Goal: Register for event/course

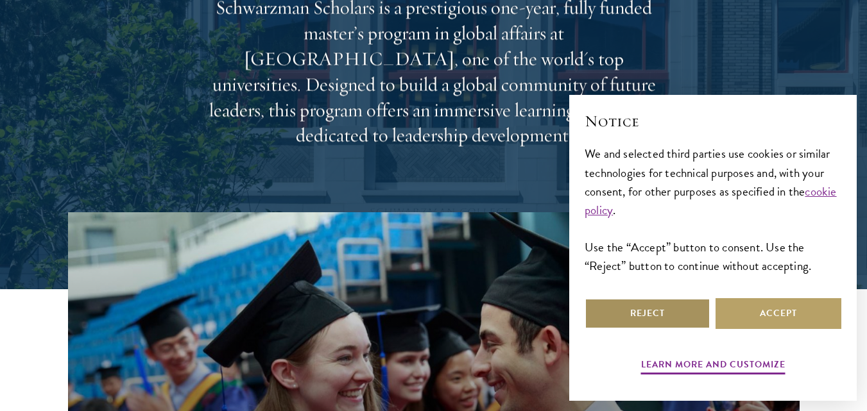
click at [630, 305] on button "Reject" at bounding box center [648, 313] width 126 height 31
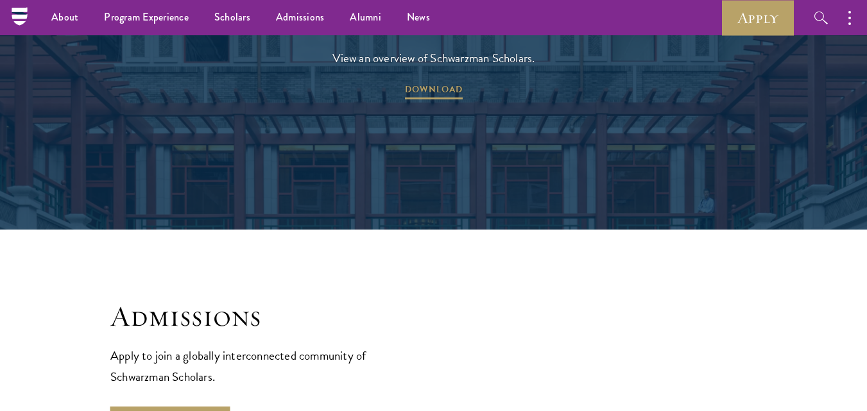
scroll to position [1733, 0]
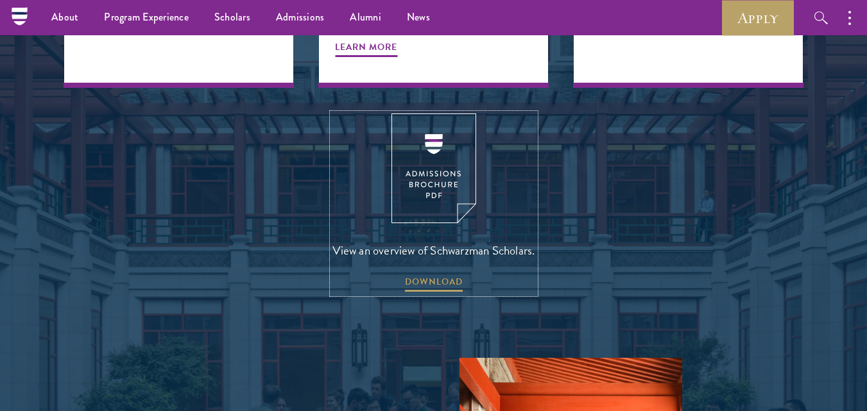
click at [487, 240] on span "View an overview of Schwarzman Scholars." at bounding box center [434, 250] width 203 height 21
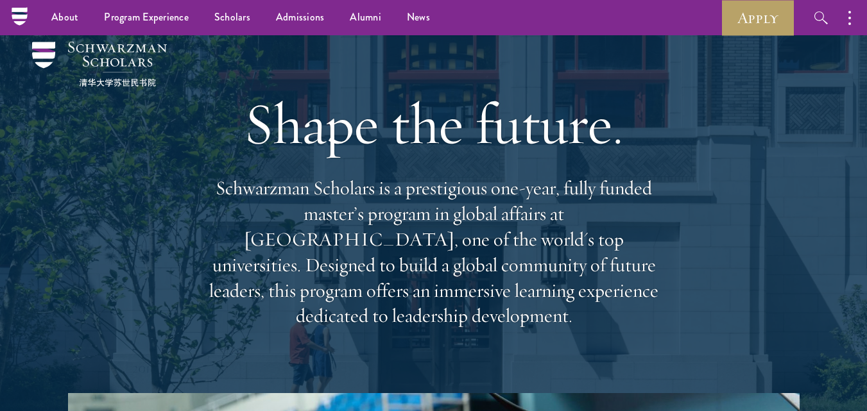
scroll to position [0, 0]
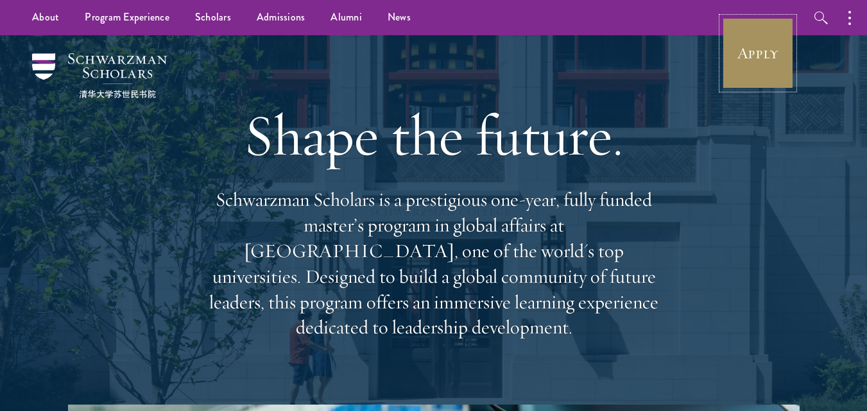
click at [742, 58] on link "Apply" at bounding box center [758, 53] width 72 height 72
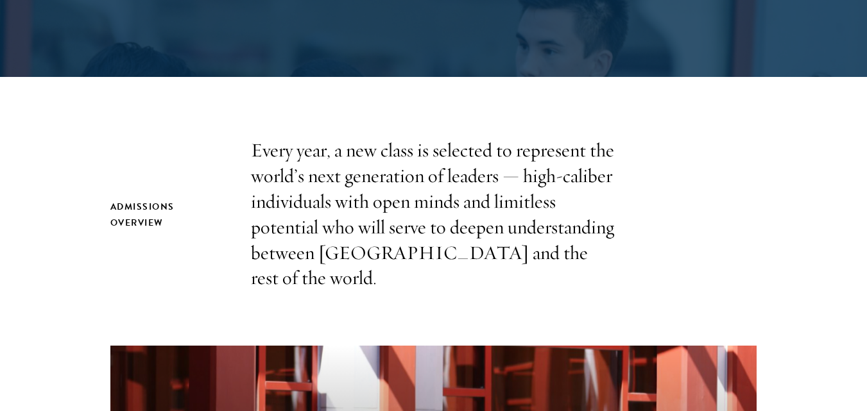
scroll to position [385, 0]
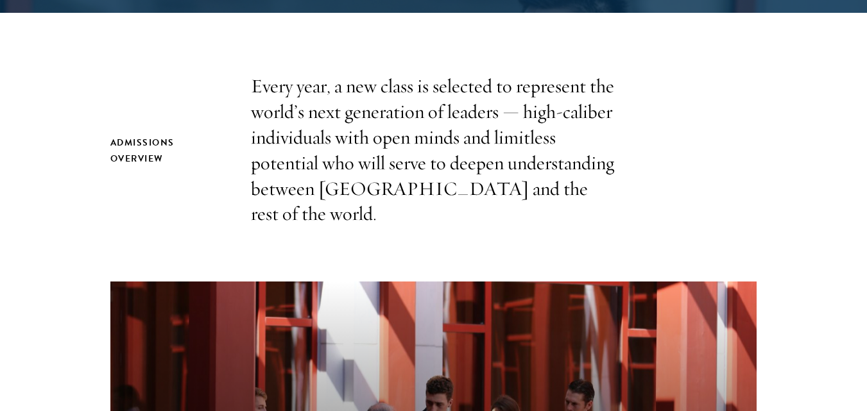
drag, startPoint x: 241, startPoint y: 75, endPoint x: 404, endPoint y: 90, distance: 163.7
click at [404, 90] on div "Admissions Overview Every year, a new class is selected to represent the world’…" at bounding box center [433, 150] width 646 height 153
click at [336, 90] on p "Every year, a new class is selected to represent the world’s next generation of…" at bounding box center [434, 150] width 366 height 153
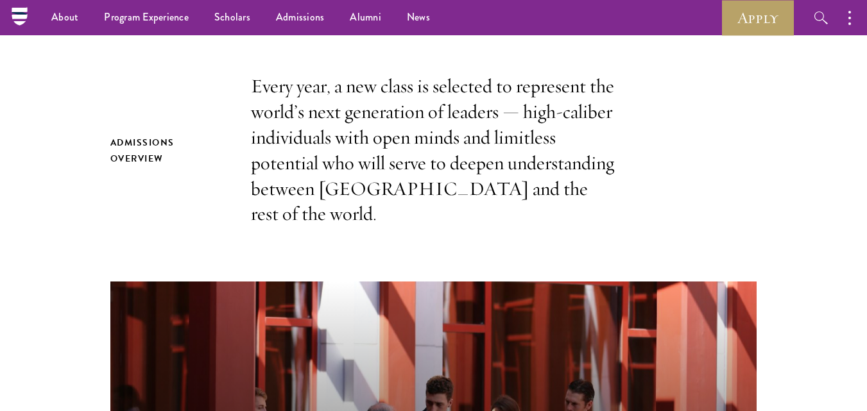
click at [436, 137] on p "Every year, a new class is selected to represent the world’s next generation of…" at bounding box center [434, 150] width 366 height 153
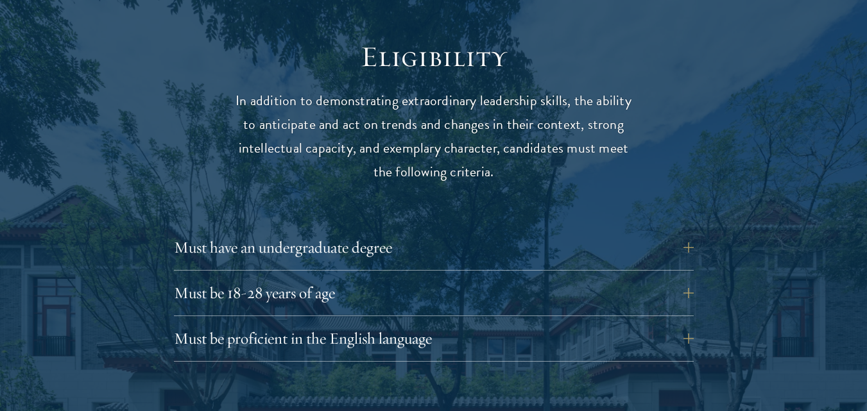
scroll to position [1669, 0]
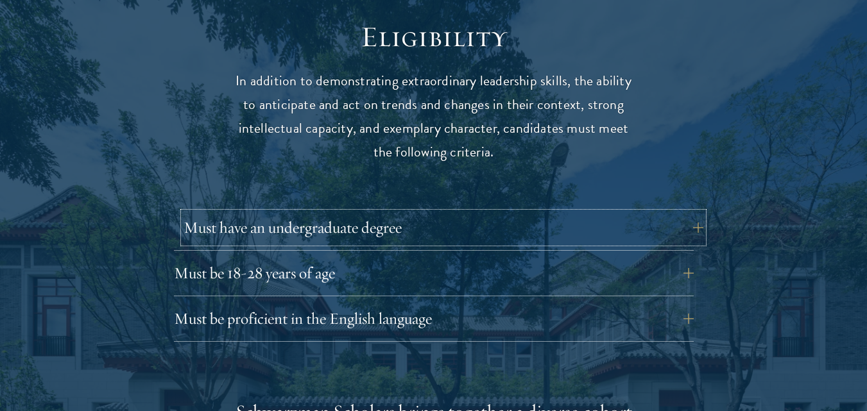
click at [369, 214] on button "Must have an undergraduate degree" at bounding box center [444, 227] width 520 height 31
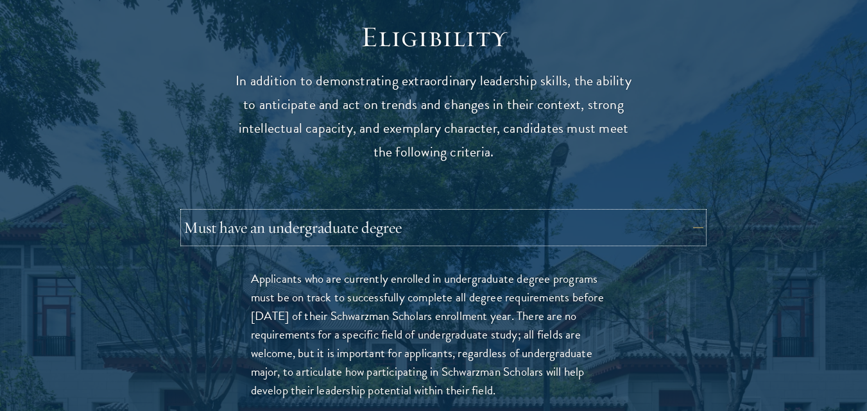
click at [611, 212] on button "Must have an undergraduate degree" at bounding box center [444, 227] width 520 height 31
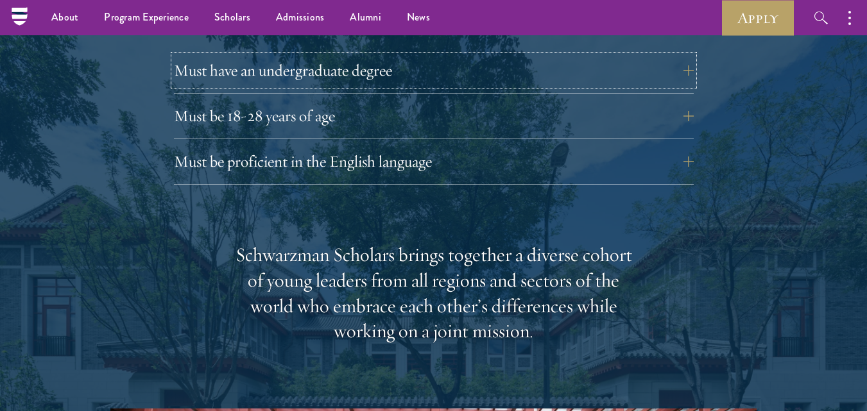
scroll to position [1797, 0]
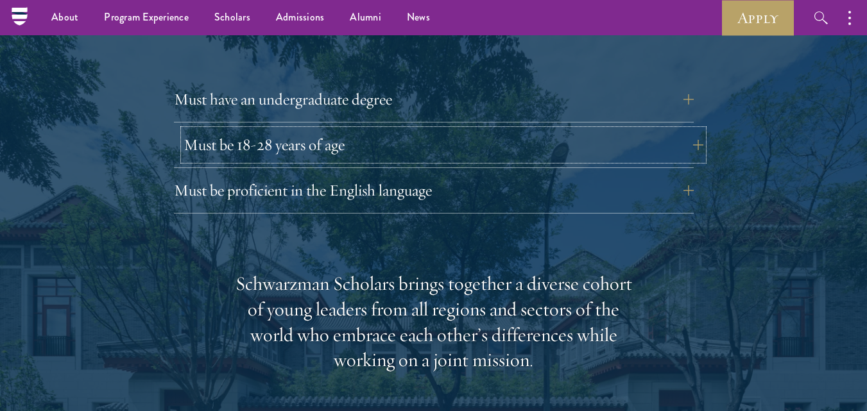
click at [222, 130] on button "Must be 18-28 years of age" at bounding box center [444, 145] width 520 height 31
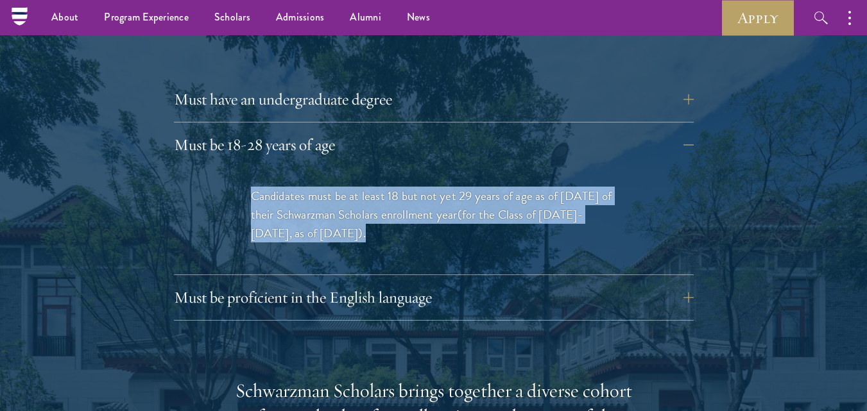
drag, startPoint x: 249, startPoint y: 164, endPoint x: 510, endPoint y: 236, distance: 271.0
click at [510, 236] on div "Candidates must be at least 18 but not yet 29 years of age as of August 1 of th…" at bounding box center [433, 221] width 443 height 107
click at [570, 205] on span "(for the Class of 2026-2027, as of August 1, 2026)" at bounding box center [417, 223] width 332 height 37
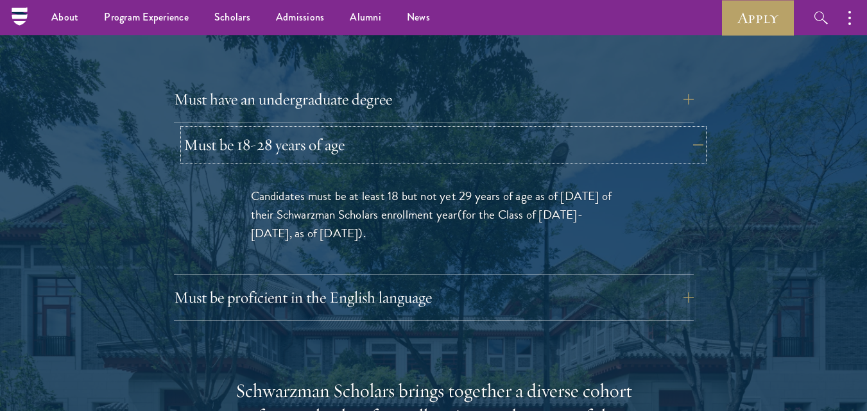
click at [546, 130] on button "Must be 18-28 years of age" at bounding box center [444, 145] width 520 height 31
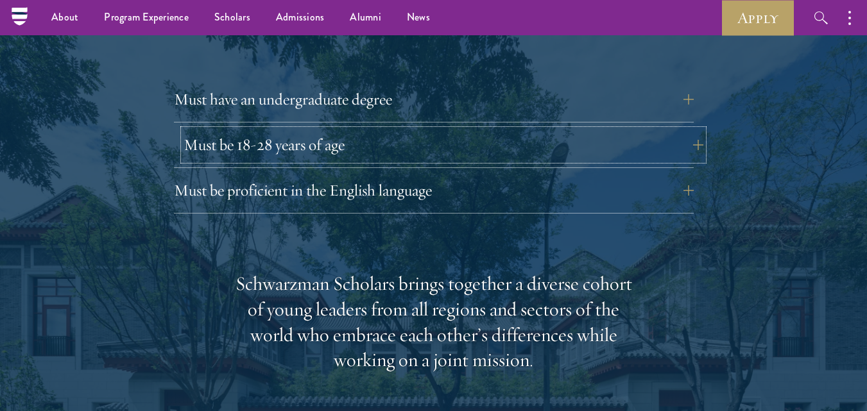
click at [546, 130] on button "Must be 18-28 years of age" at bounding box center [444, 145] width 520 height 31
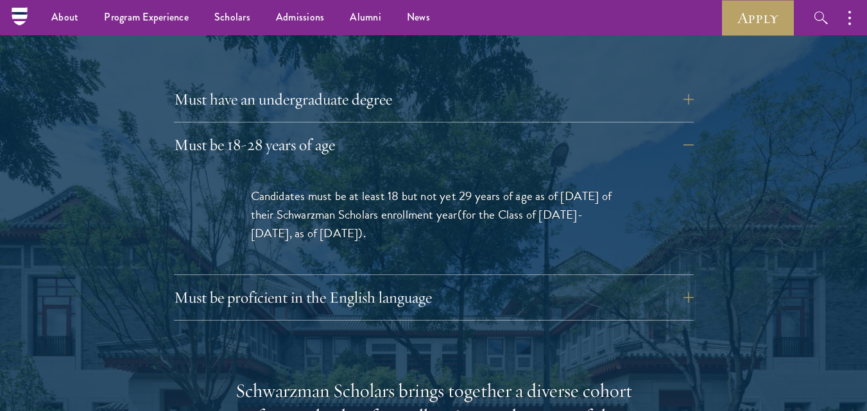
drag, startPoint x: 331, startPoint y: 205, endPoint x: 349, endPoint y: 208, distance: 18.2
click at [349, 208] on span "(for the Class of 2026-2027, as of August 1, 2026)" at bounding box center [417, 223] width 332 height 37
click at [513, 187] on p "Candidates must be at least 18 but not yet 29 years of age as of August 1 of th…" at bounding box center [434, 215] width 366 height 56
click at [541, 130] on button "Must be 18-28 years of age" at bounding box center [444, 145] width 520 height 31
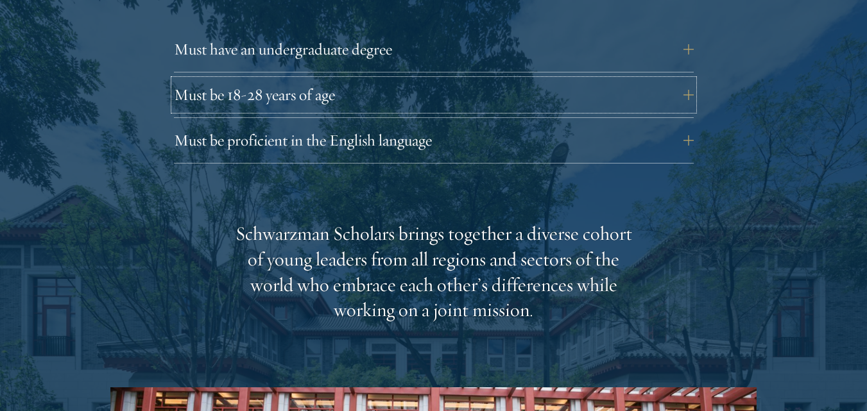
scroll to position [1862, 0]
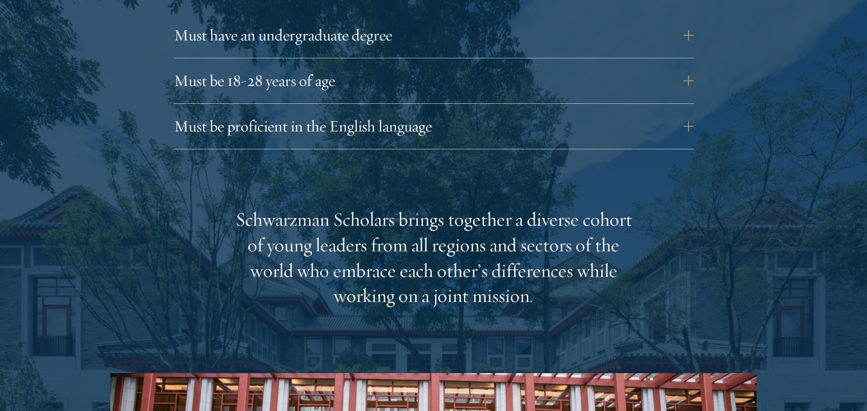
click at [433, 121] on div "Must be proficient in the English language Applicants must demonstrate strong E…" at bounding box center [434, 130] width 520 height 39
click at [437, 117] on div "Must be proficient in the English language Applicants must demonstrate strong E…" at bounding box center [434, 130] width 520 height 39
click at [469, 111] on button "Must be proficient in the English language" at bounding box center [444, 126] width 520 height 31
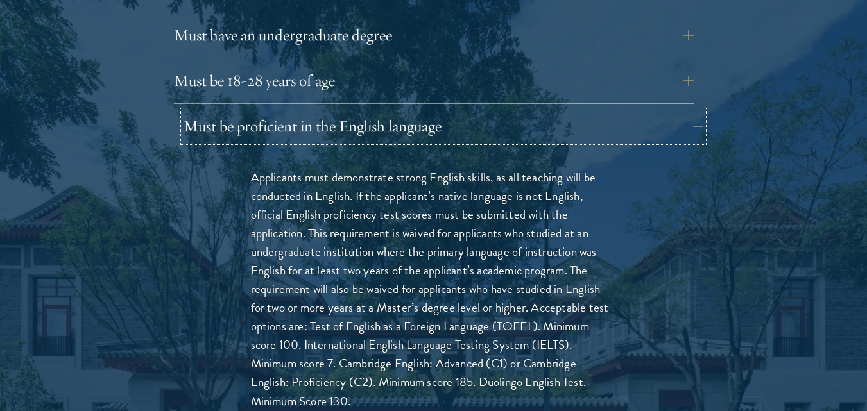
click at [469, 111] on button "Must be proficient in the English language" at bounding box center [444, 126] width 520 height 31
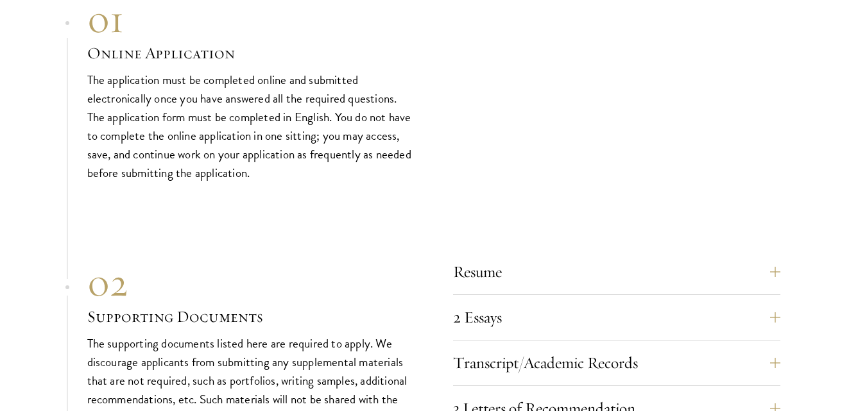
scroll to position [4237, 0]
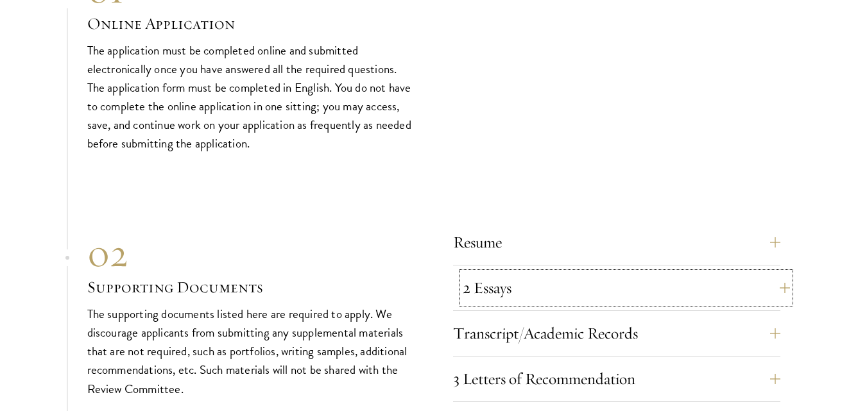
click at [540, 273] on button "2 Essays" at bounding box center [626, 288] width 327 height 31
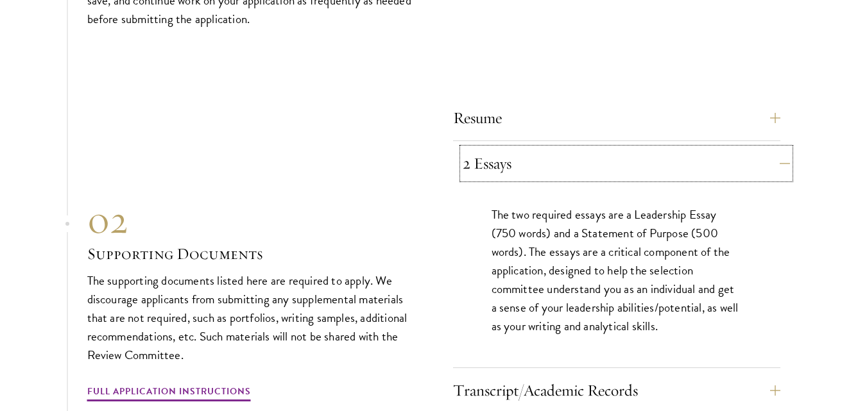
scroll to position [4365, 0]
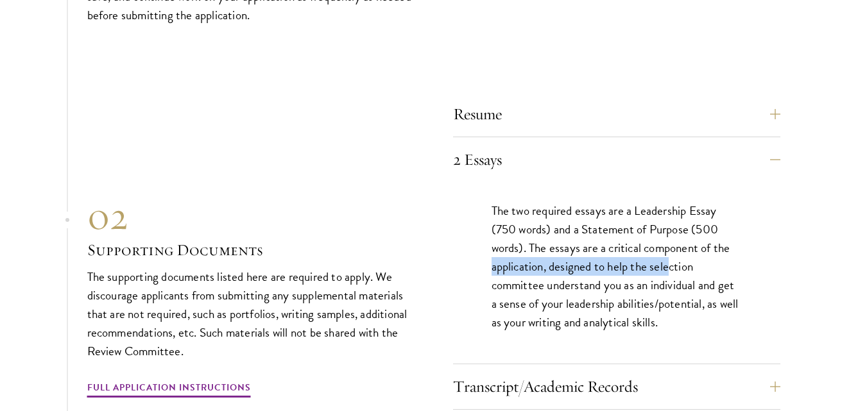
drag, startPoint x: 745, startPoint y: 219, endPoint x: 670, endPoint y: 234, distance: 75.9
click at [671, 234] on div "The two required essays are a Leadership Essay (750 words) and a Statement of P…" at bounding box center [616, 273] width 327 height 182
click at [618, 250] on p "The two required essays are a Leadership Essay (750 words) and a Statement of P…" at bounding box center [617, 267] width 250 height 130
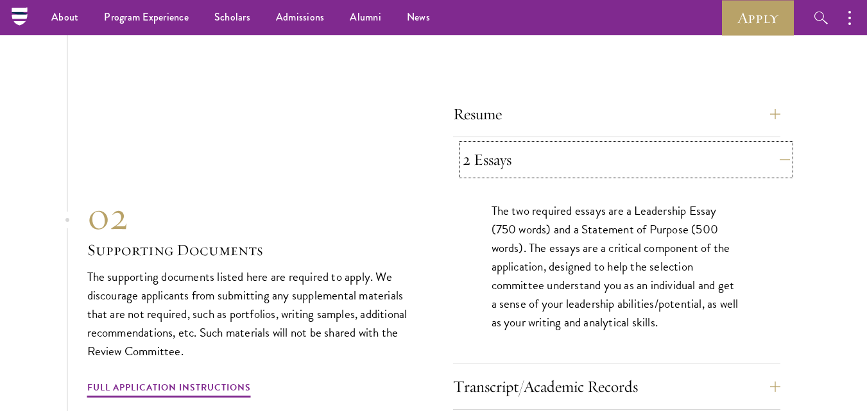
click at [637, 144] on button "2 Essays" at bounding box center [626, 159] width 327 height 31
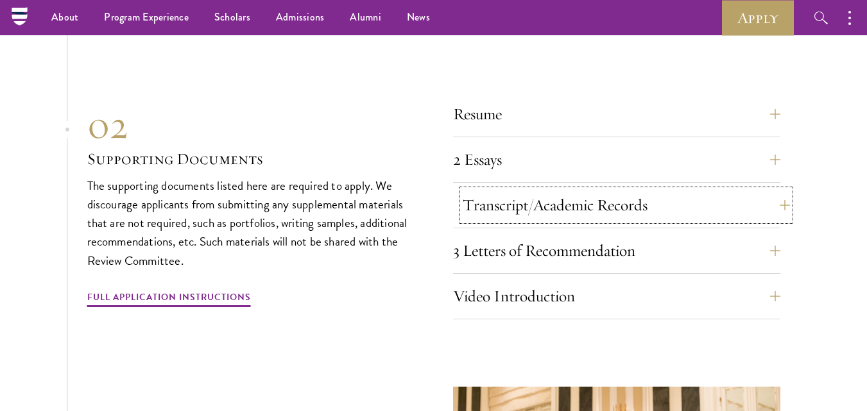
click at [593, 190] on button "Transcript/Academic Records" at bounding box center [626, 205] width 327 height 31
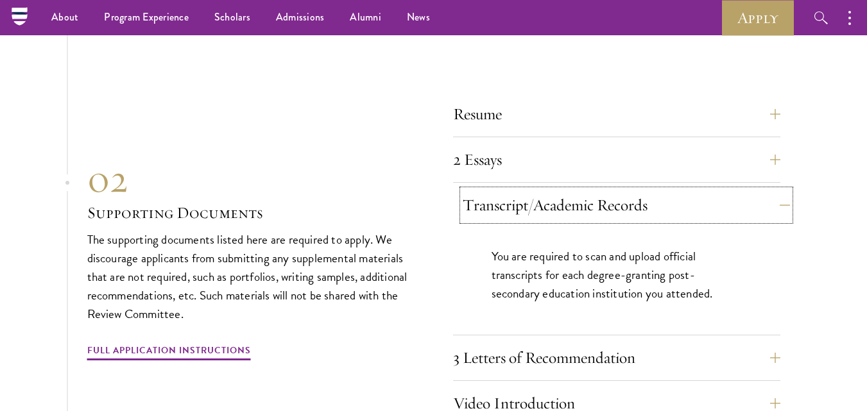
click at [636, 190] on button "Transcript/Academic Records" at bounding box center [626, 205] width 327 height 31
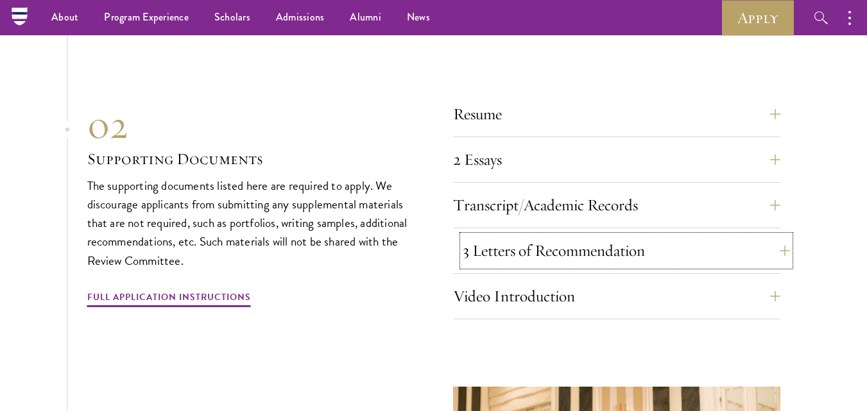
click at [557, 236] on button "3 Letters of Recommendation" at bounding box center [626, 251] width 327 height 31
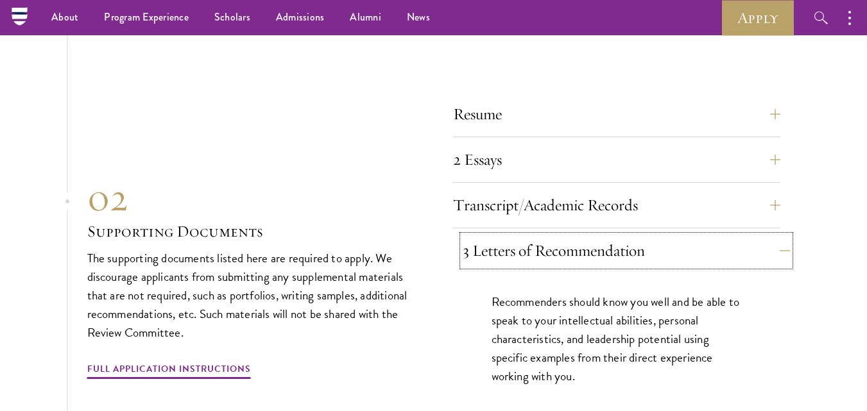
click at [621, 236] on button "3 Letters of Recommendation" at bounding box center [626, 251] width 327 height 31
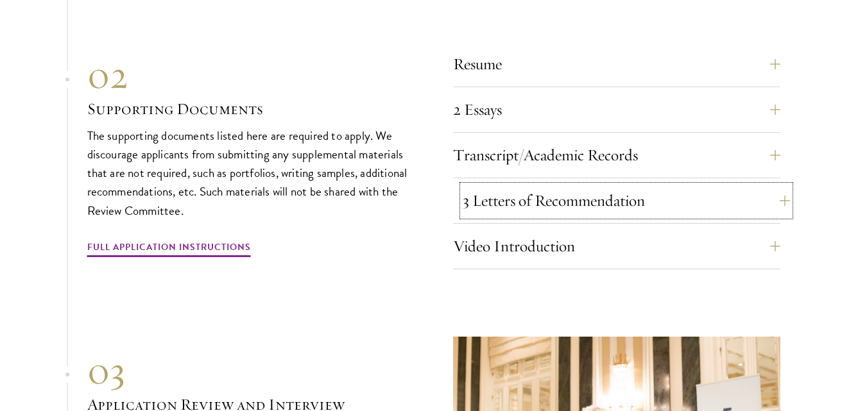
scroll to position [4429, 0]
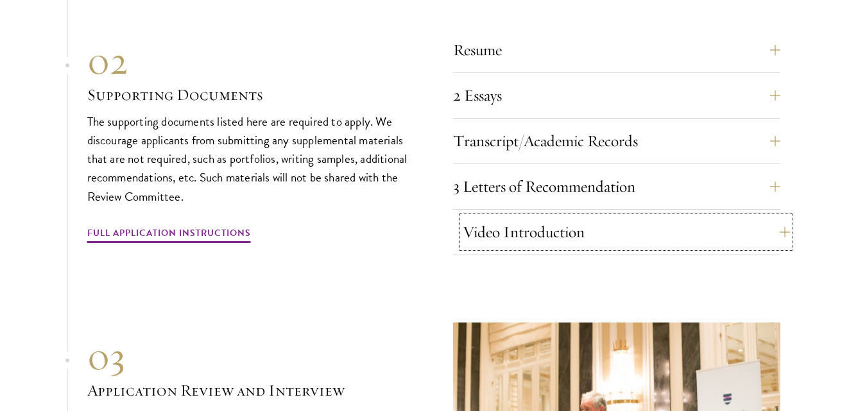
click at [512, 217] on button "Video Introduction" at bounding box center [626, 232] width 327 height 31
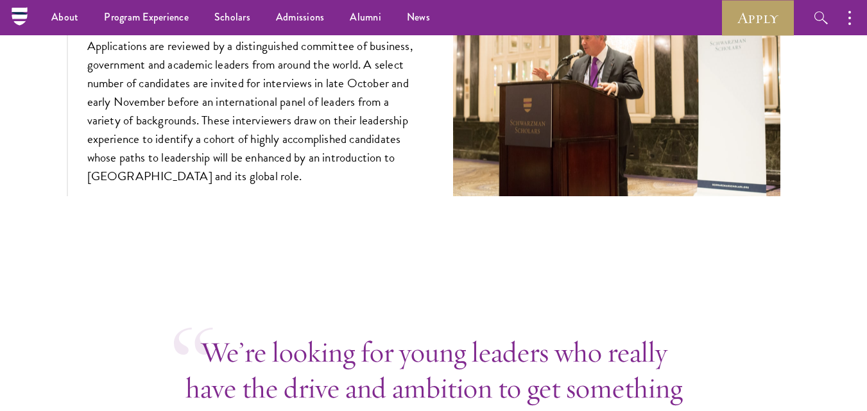
scroll to position [4943, 0]
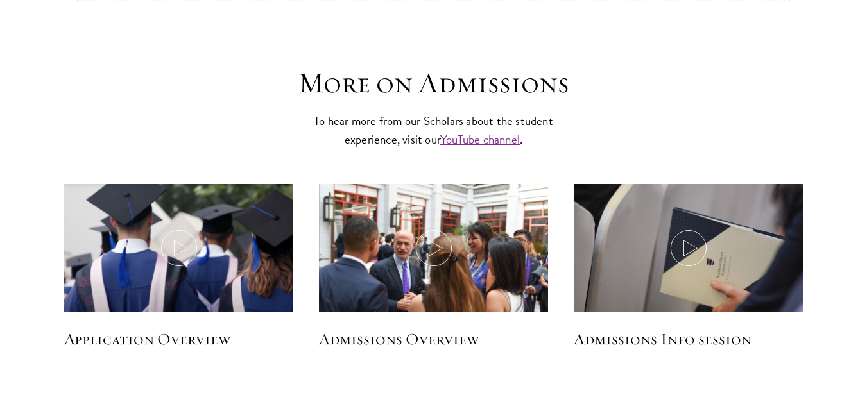
scroll to position [1871, 0]
